Goal: Find specific page/section: Find specific page/section

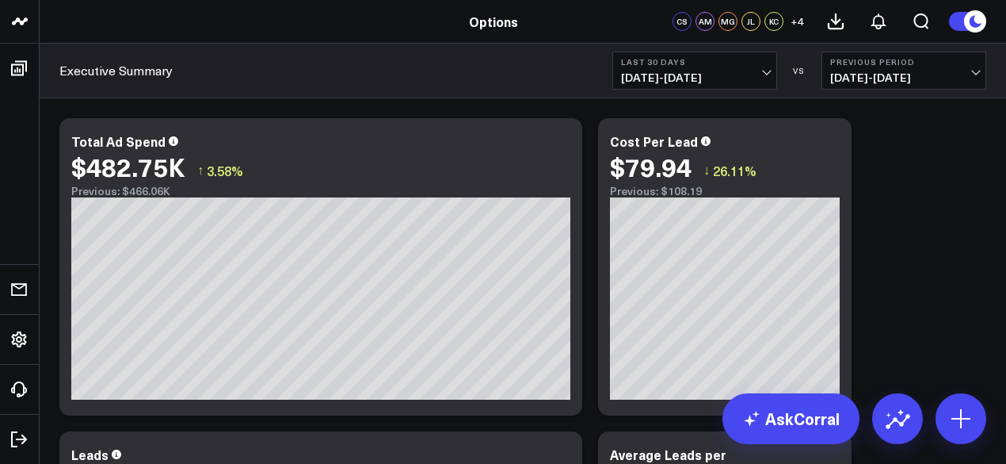
click at [742, 68] on button "Last 30 Days [DATE] - [DATE]" at bounding box center [695, 71] width 165 height 38
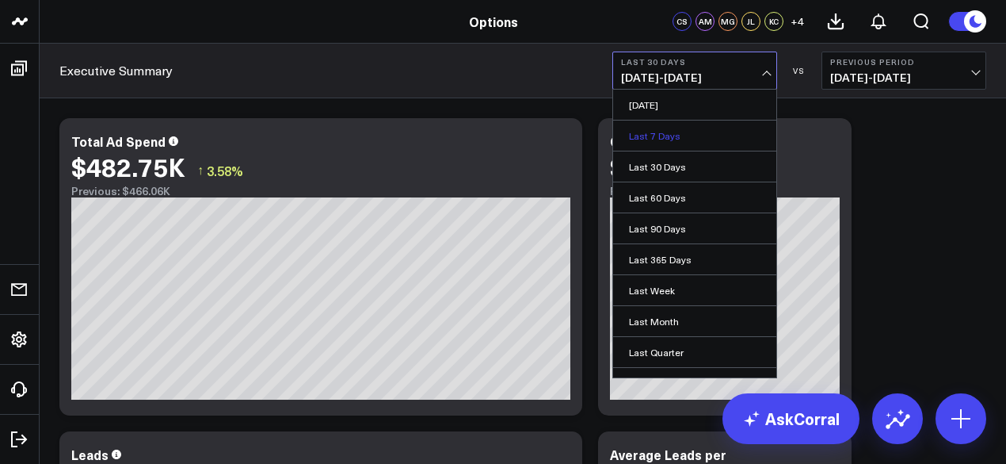
click at [702, 129] on link "Last 7 Days" at bounding box center [694, 135] width 163 height 30
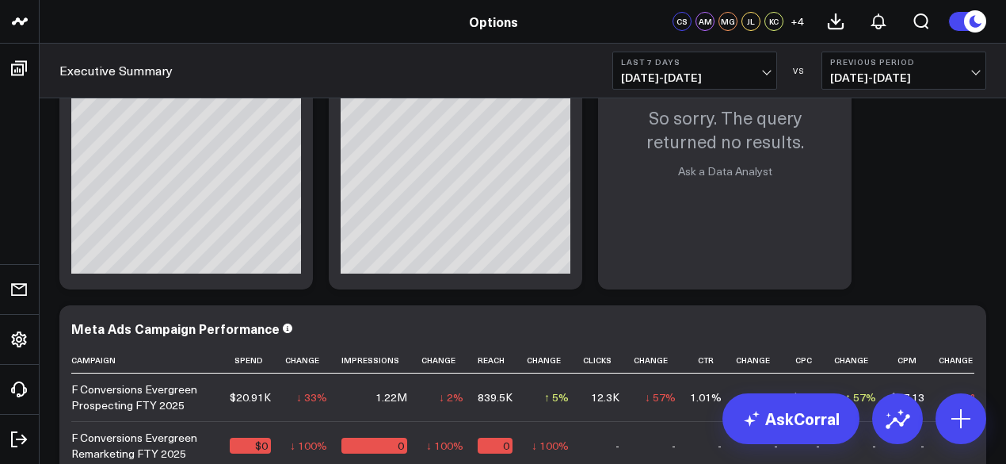
scroll to position [1268, 0]
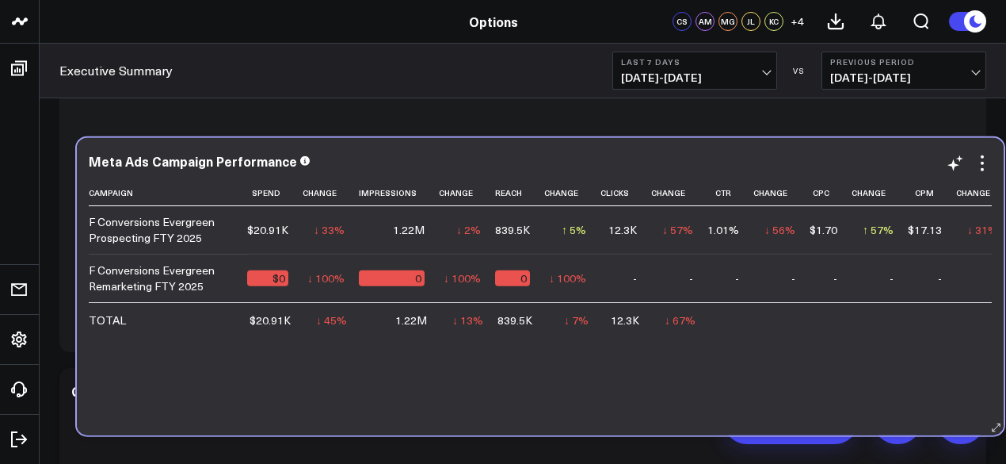
drag, startPoint x: 394, startPoint y: 428, endPoint x: 406, endPoint y: 362, distance: 66.8
click at [407, 364] on div "Meta Ads Campaign Performance Campaign Spend Change Impressions Change Reach Ch…" at bounding box center [540, 286] width 927 height 297
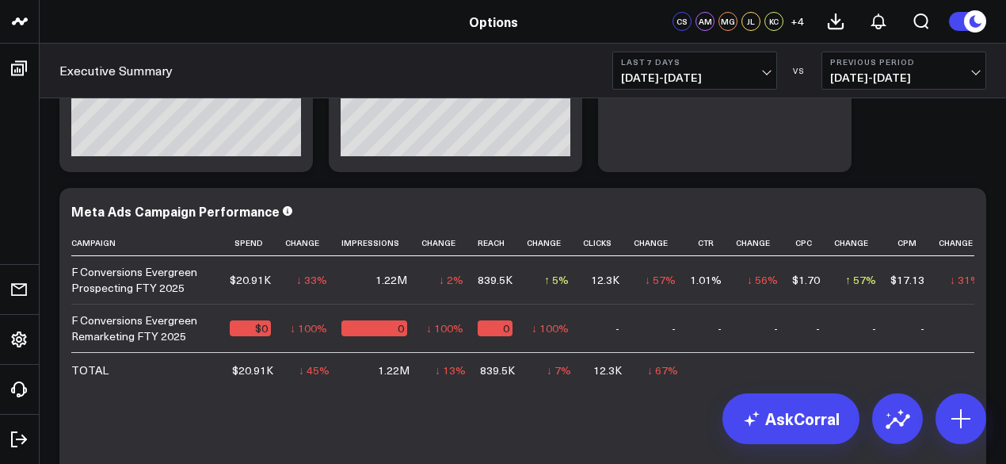
scroll to position [1216, 0]
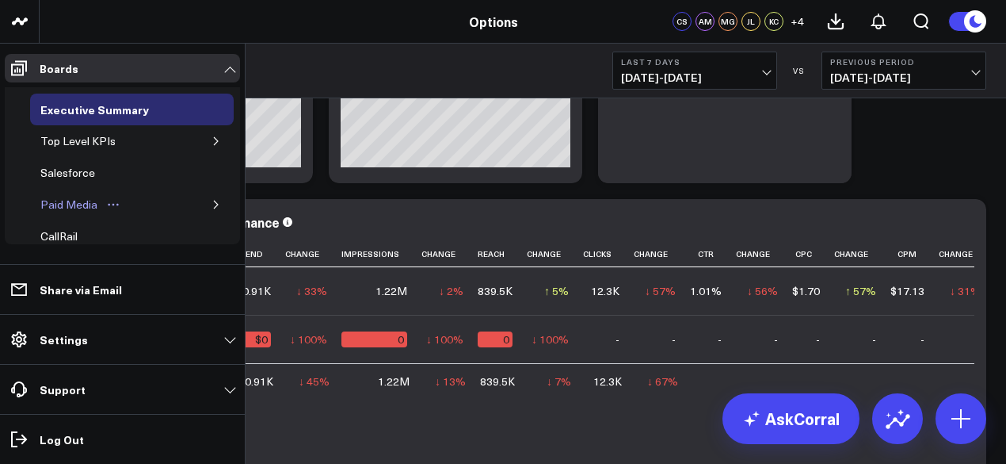
click at [74, 195] on div "Paid Media" at bounding box center [68, 204] width 65 height 19
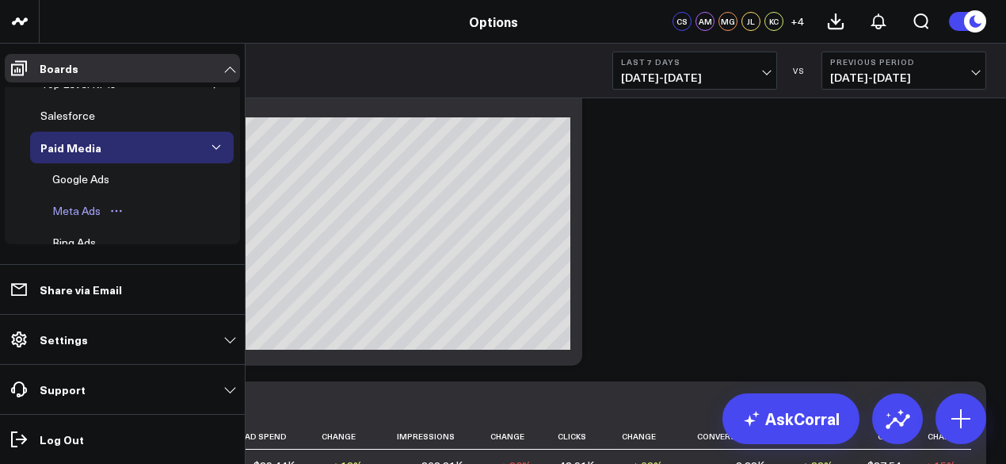
scroll to position [79, 0]
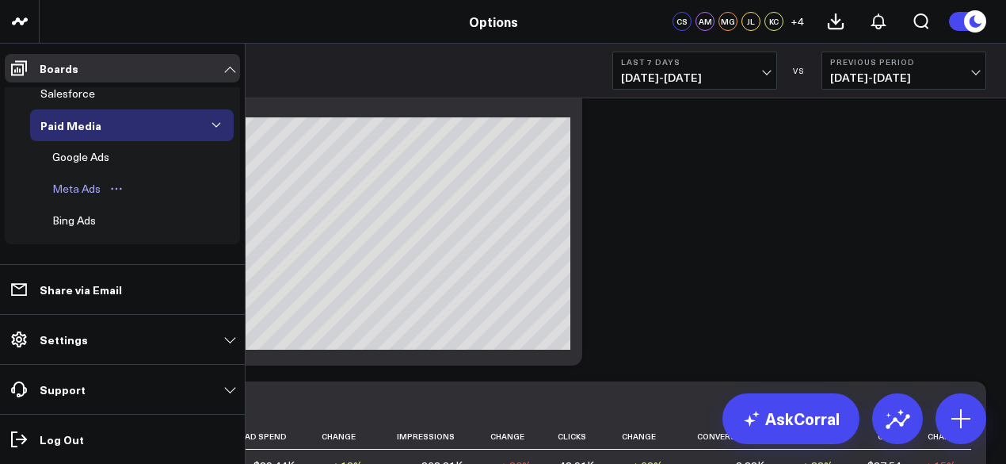
click at [79, 188] on div "Meta Ads" at bounding box center [76, 188] width 56 height 19
